Goal: Contribute content: Share content

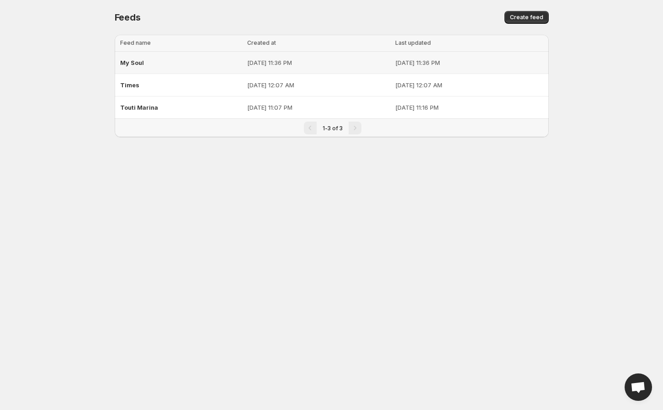
click at [140, 61] on span "My Soul" at bounding box center [132, 62] width 24 height 7
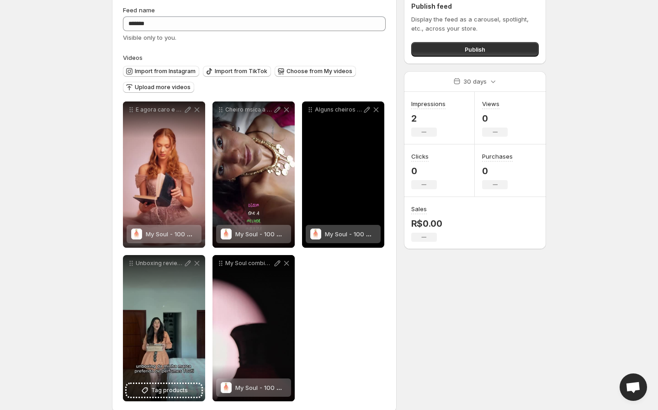
scroll to position [53, 0]
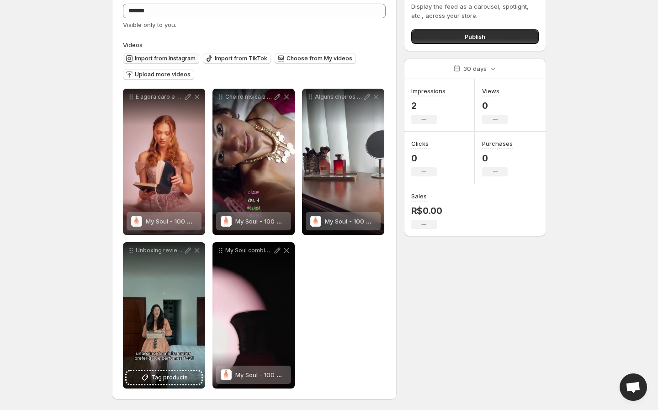
click at [180, 56] on span "Import from Instagram" at bounding box center [165, 58] width 61 height 7
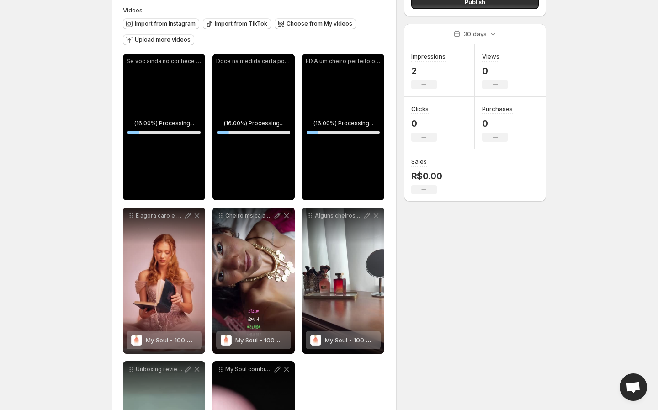
scroll to position [87, 0]
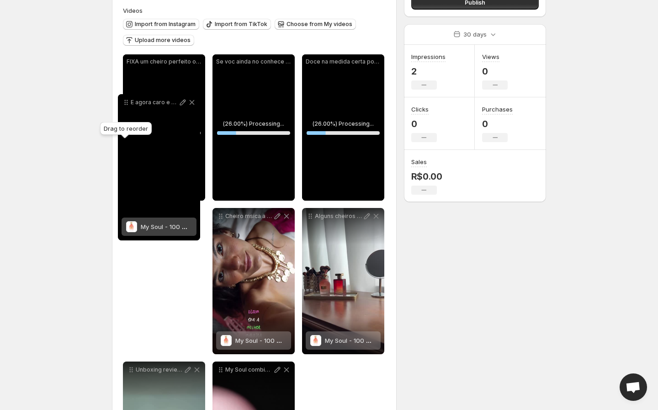
drag, startPoint x: 133, startPoint y: 217, endPoint x: 129, endPoint y: 101, distance: 116.6
click at [129, 101] on icon at bounding box center [126, 102] width 9 height 9
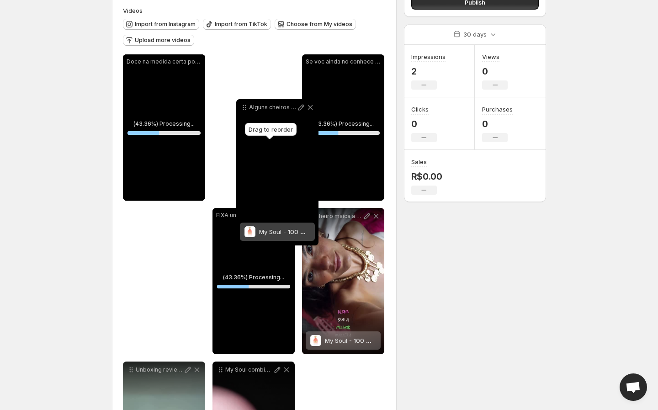
drag, startPoint x: 309, startPoint y: 218, endPoint x: 243, endPoint y: 110, distance: 127.1
click at [243, 110] on icon at bounding box center [243, 109] width 1 height 1
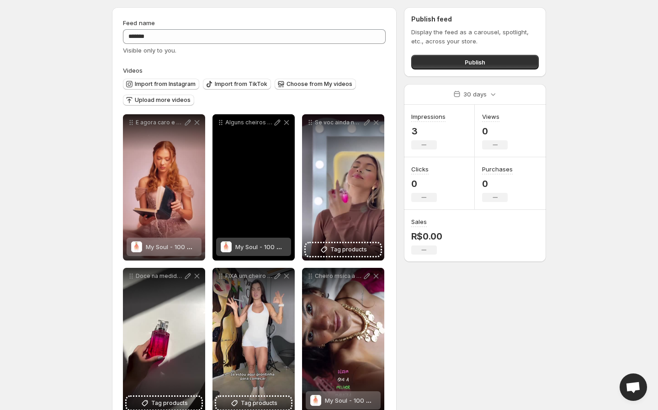
scroll to position [0, 0]
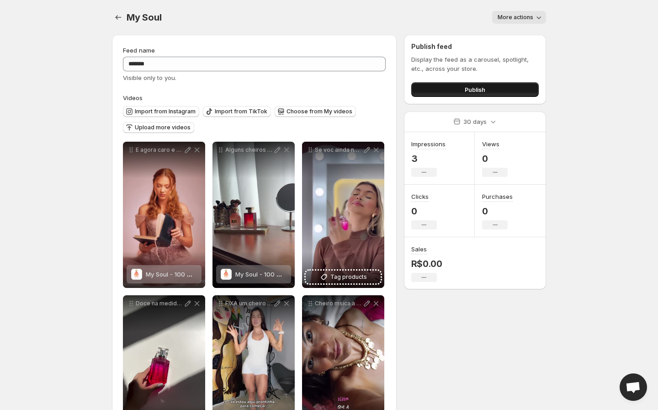
click at [474, 85] on span "Publish" at bounding box center [475, 89] width 21 height 9
click at [469, 91] on span "Publish" at bounding box center [475, 89] width 21 height 9
